Goal: Task Accomplishment & Management: Use online tool/utility

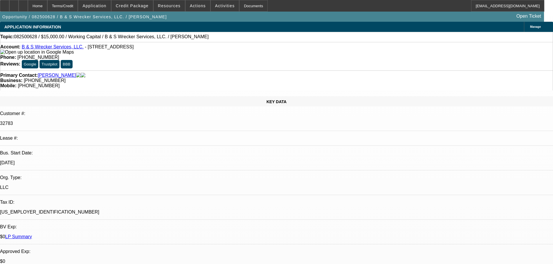
select select "0"
select select "2"
select select "0.1"
select select "4"
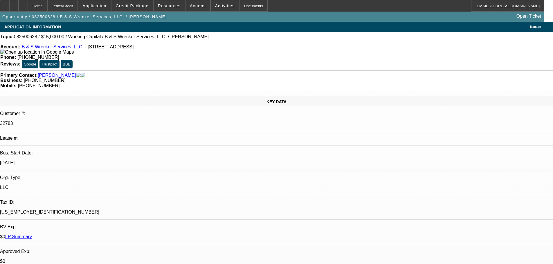
click at [28, 6] on div at bounding box center [23, 6] width 9 height 12
select select "0"
select select "2"
select select "0.1"
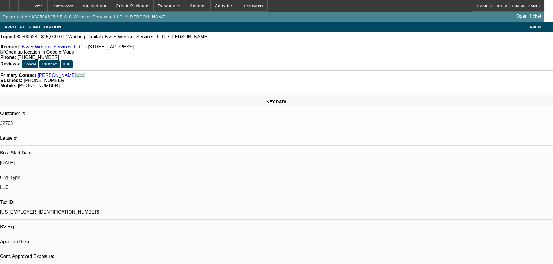
select select "4"
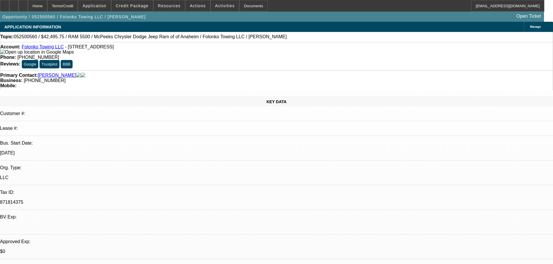
select select "0.15"
select select "0"
select select "2"
select select "0.1"
select select "4"
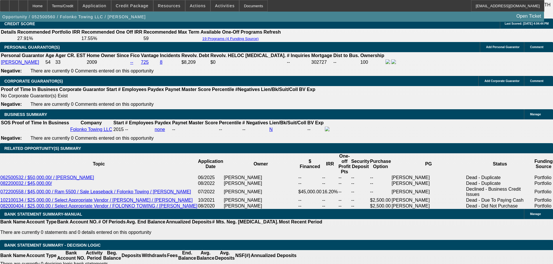
scroll to position [841, 0]
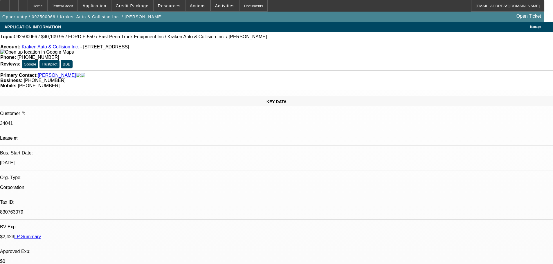
select select "0"
select select "0.1"
select select "4"
select select "0"
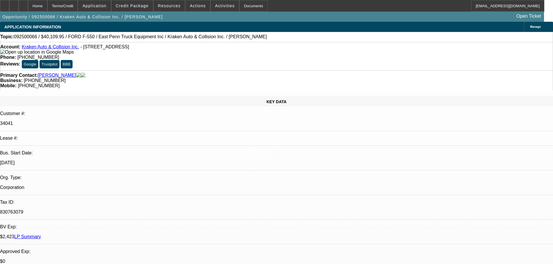
select select "0"
select select "0.1"
select select "4"
select select "0"
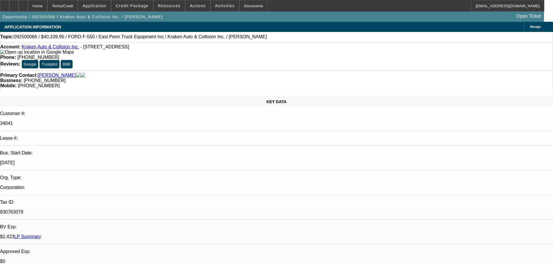
select select "0.1"
select select "4"
select select "0"
select select "0.1"
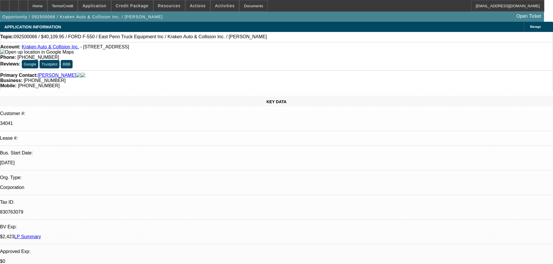
select select "4"
click at [28, 5] on div at bounding box center [23, 6] width 9 height 12
select select "0"
select select "0.1"
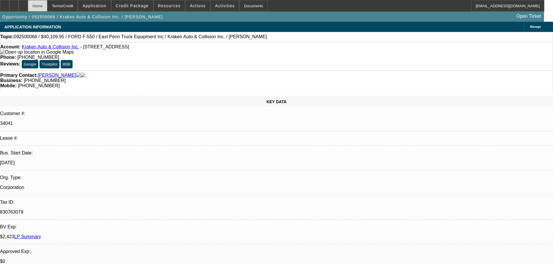
select select "4"
select select "0"
select select "0.1"
select select "4"
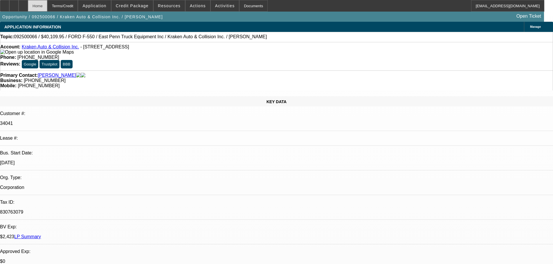
select select "0"
select select "0.1"
select select "4"
select select "0"
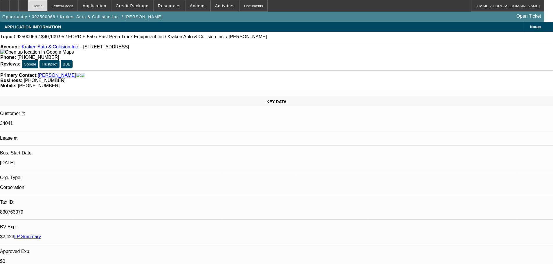
select select "0"
select select "0.1"
select select "4"
